Goal: Task Accomplishment & Management: Use online tool/utility

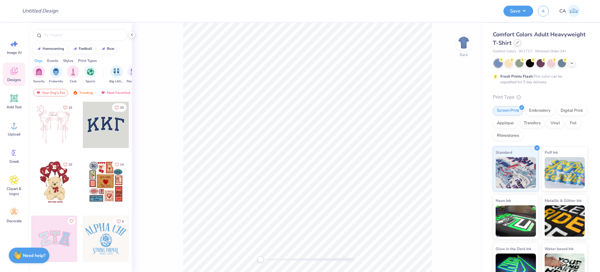
click at [519, 43] on icon at bounding box center [517, 42] width 2 height 2
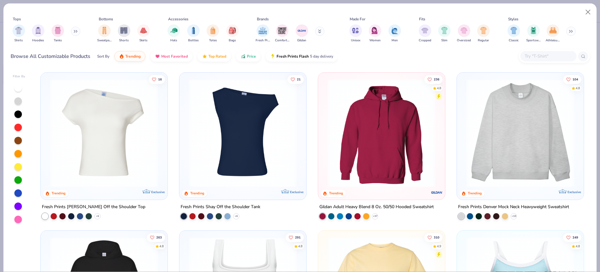
click at [491, 109] on div "16 Trending Exclusive Fresh Prints [PERSON_NAME] Off the Shoulder Top + 6 21 Tr…" at bounding box center [312, 170] width 555 height 202
click at [502, 112] on img at bounding box center [520, 133] width 114 height 108
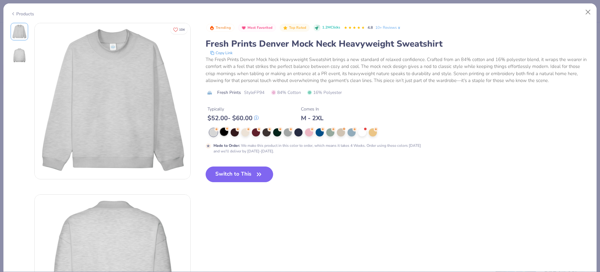
click at [223, 131] on div at bounding box center [224, 131] width 8 height 8
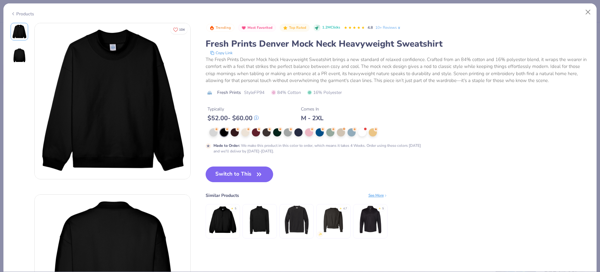
click at [257, 87] on div "Trending Most Favorited Top Rated 1.2M Clicks 4.8 10+ Reviews Fresh Prints Denv…" at bounding box center [398, 62] width 384 height 78
copy span "FP94"
click at [233, 171] on button "Switch to This" at bounding box center [240, 174] width 68 height 16
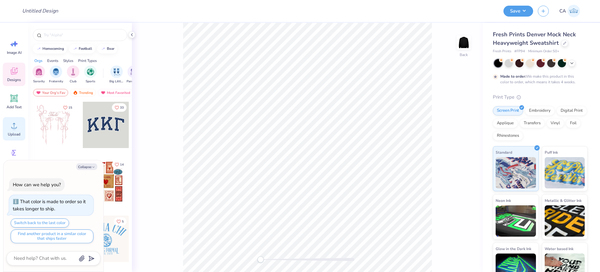
click at [13, 130] on div "Upload" at bounding box center [14, 128] width 22 height 23
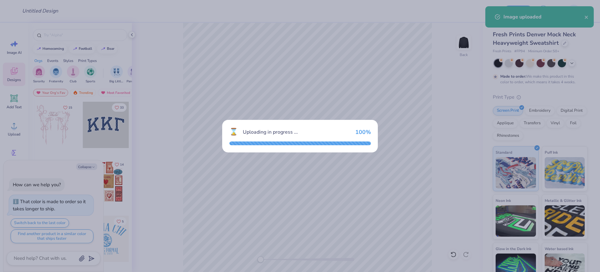
type textarea "x"
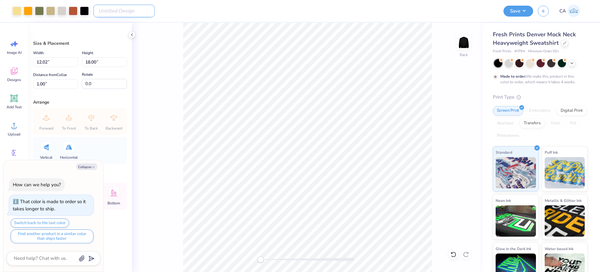
click at [104, 9] on input "Design Title" at bounding box center [123, 11] width 61 height 12
paste input "FPS240655"
type input "FPS240655"
type textarea "x"
type input "FPS240655"
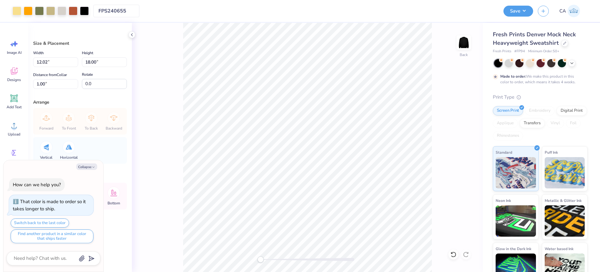
type textarea "x"
click at [52, 62] on input "12.02" at bounding box center [55, 62] width 45 height 10
click at [88, 62] on input "18.00" at bounding box center [104, 62] width 45 height 10
type input "15"
type textarea "x"
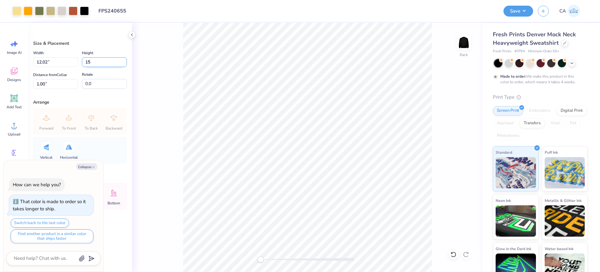
type input "10.02"
type input "15.00"
type input "2.50"
click at [88, 62] on input "15.00" at bounding box center [104, 62] width 45 height 10
type input "12"
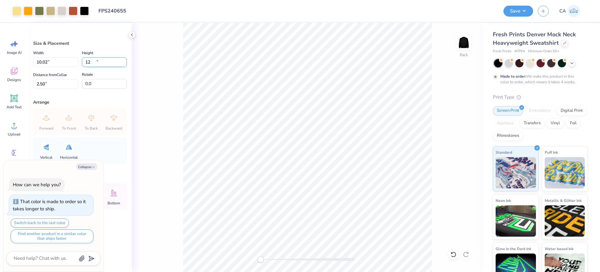
type textarea "x"
type input "8.01"
type input "12.00"
type input "4.00"
click at [55, 79] on div "4.00 4.00 "" at bounding box center [55, 84] width 45 height 10
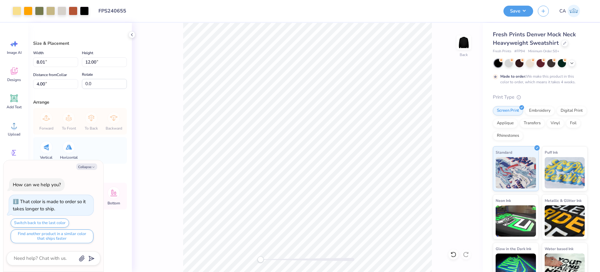
type textarea "x"
click at [55, 82] on input "4.00" at bounding box center [55, 84] width 45 height 10
type input "2"
click at [175, 146] on div "Back" at bounding box center [307, 147] width 351 height 249
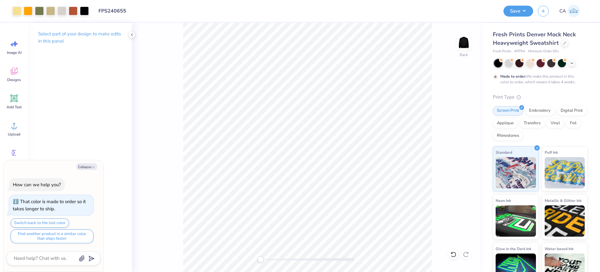
click at [292, 258] on div at bounding box center [308, 258] width 94 height 3
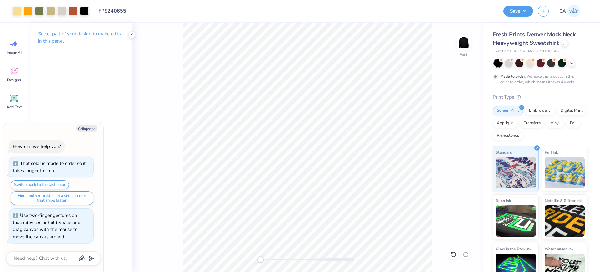
click at [260, 248] on div "Back" at bounding box center [307, 147] width 351 height 249
click at [115, 14] on input "FPS240655" at bounding box center [123, 11] width 61 height 12
click at [155, 14] on div "Design Title FPS240655" at bounding box center [295, 11] width 405 height 22
click at [125, 9] on input "FPS240655" at bounding box center [123, 11] width 61 height 12
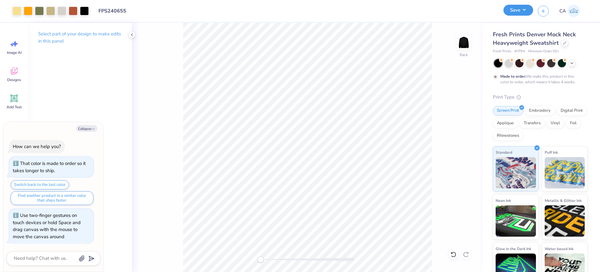
click at [518, 8] on button "Save" at bounding box center [518, 10] width 30 height 11
type textarea "x"
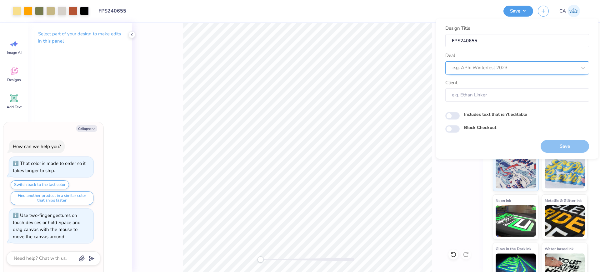
click at [501, 67] on div at bounding box center [514, 67] width 124 height 8
click at [493, 83] on div "Design Tool Gallery" at bounding box center [517, 84] width 139 height 10
type input "design tool gall"
type textarea "x"
type input "Design Tool Gallery User"
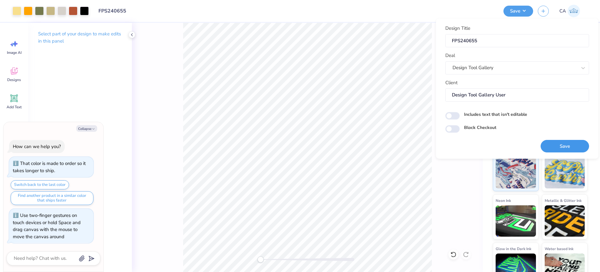
click at [551, 147] on button "Save" at bounding box center [565, 146] width 48 height 13
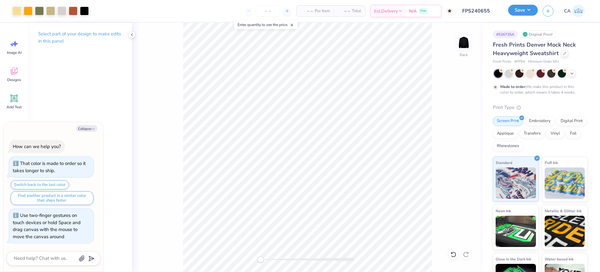
click at [526, 11] on button "Save" at bounding box center [523, 10] width 30 height 11
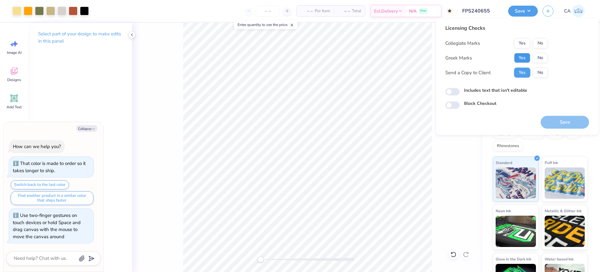
click at [522, 56] on button "Yes" at bounding box center [522, 58] width 16 height 10
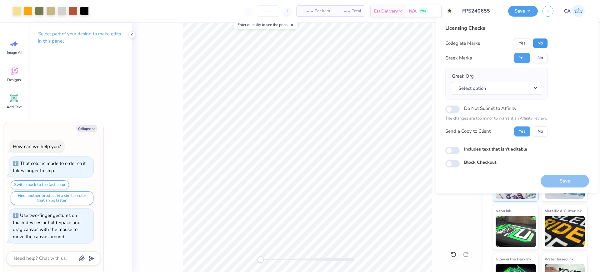
click at [541, 45] on button "No" at bounding box center [540, 43] width 15 height 10
click at [530, 84] on button "Select option" at bounding box center [496, 88] width 89 height 13
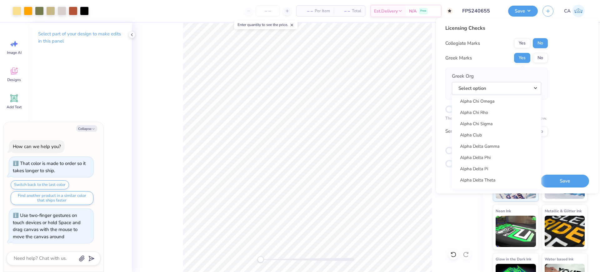
scroll to position [78, 0]
click at [498, 117] on link "Alpha Chi Omega" at bounding box center [496, 115] width 84 height 10
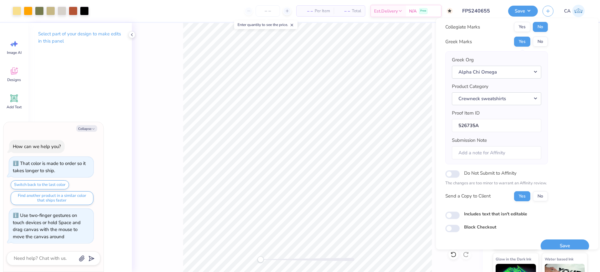
scroll to position [25, 0]
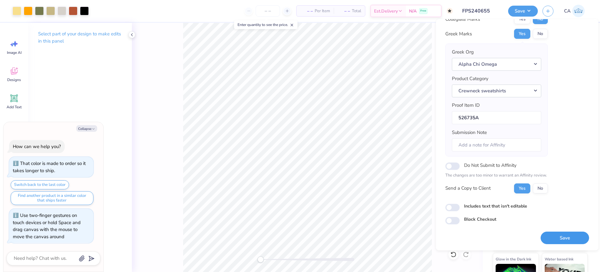
click at [542, 235] on button "Save" at bounding box center [565, 237] width 48 height 13
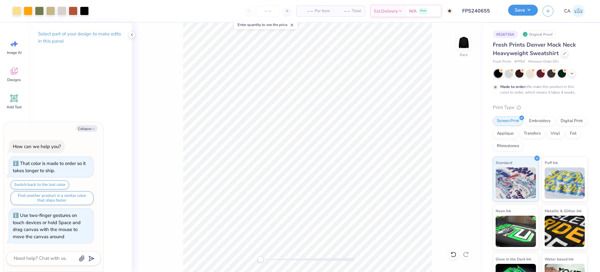
click at [527, 9] on button "Save" at bounding box center [523, 10] width 30 height 11
type textarea "x"
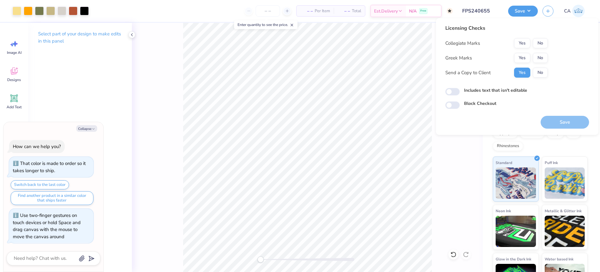
click at [522, 51] on div "Collegiate Marks Yes No Greek Marks Yes No Send a Copy to Client Yes No" at bounding box center [496, 57] width 102 height 39
